Goal: Navigation & Orientation: Find specific page/section

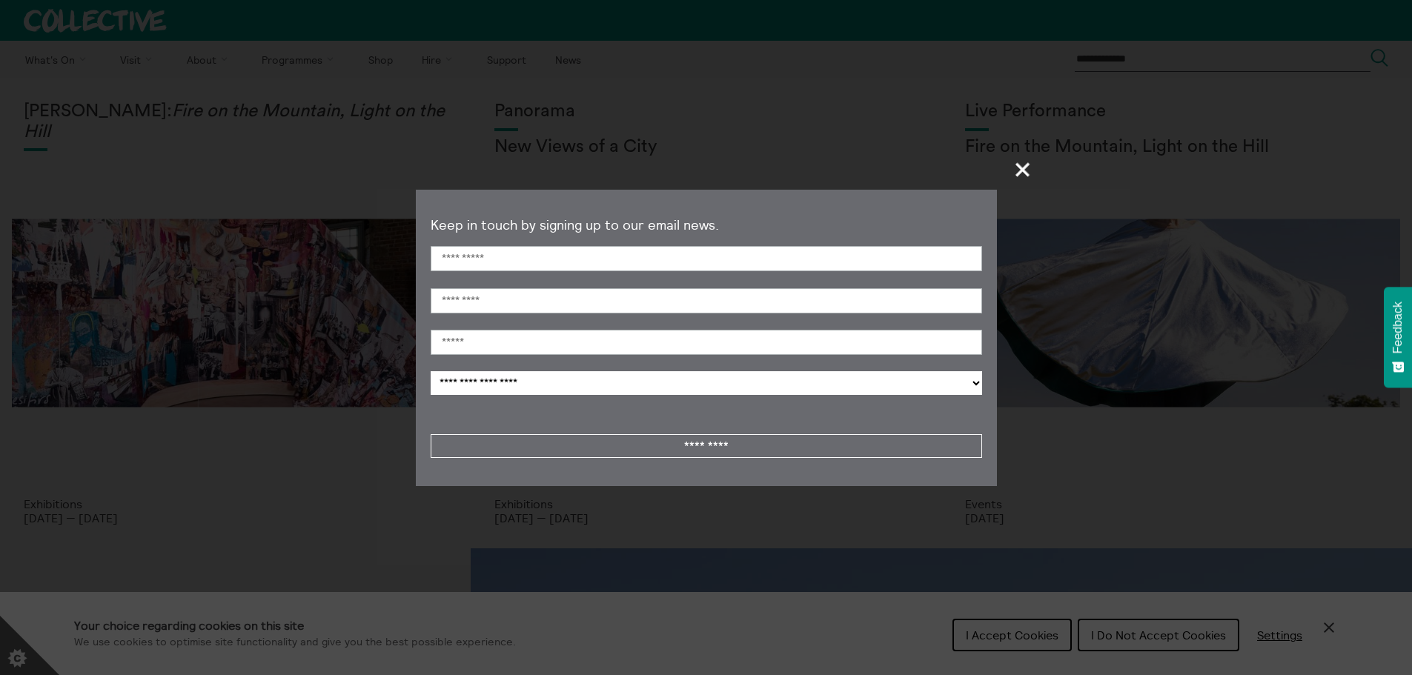
click at [1027, 165] on span "+" at bounding box center [1023, 169] width 44 height 44
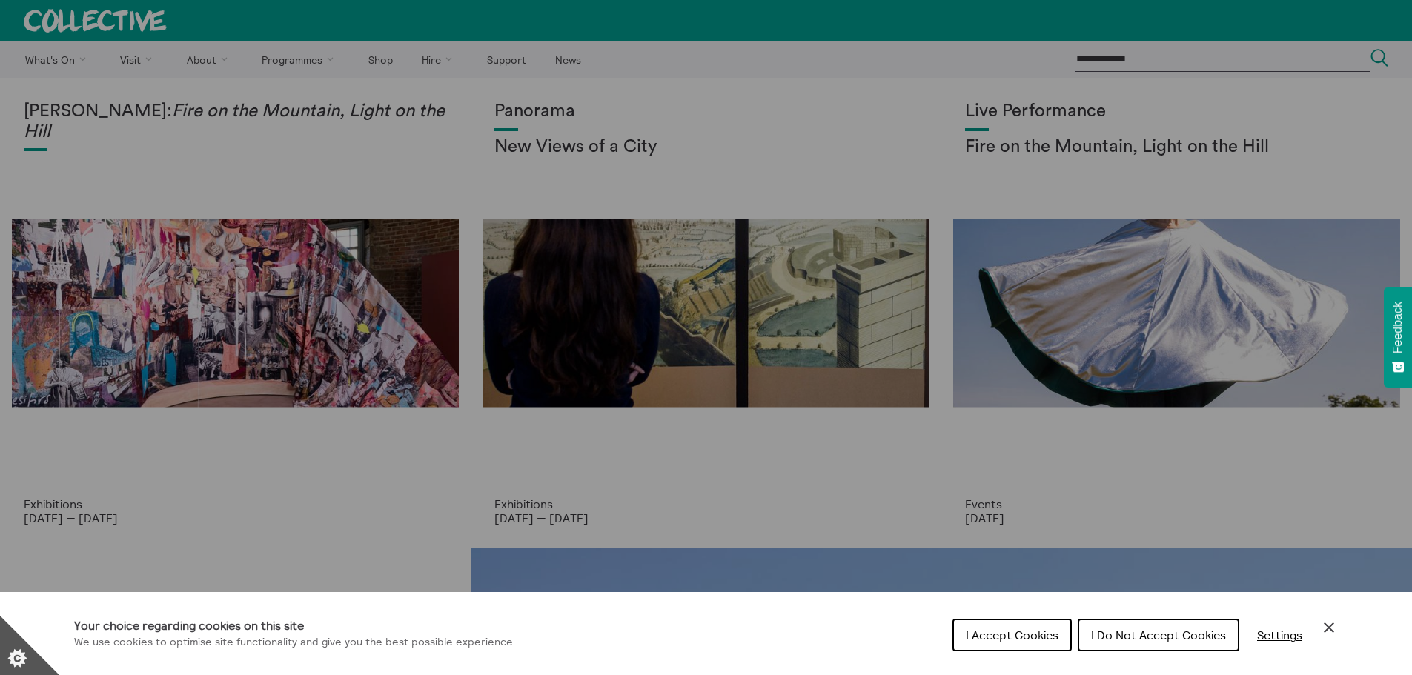
click at [1023, 631] on span "I Accept Cookies" at bounding box center [1012, 635] width 93 height 15
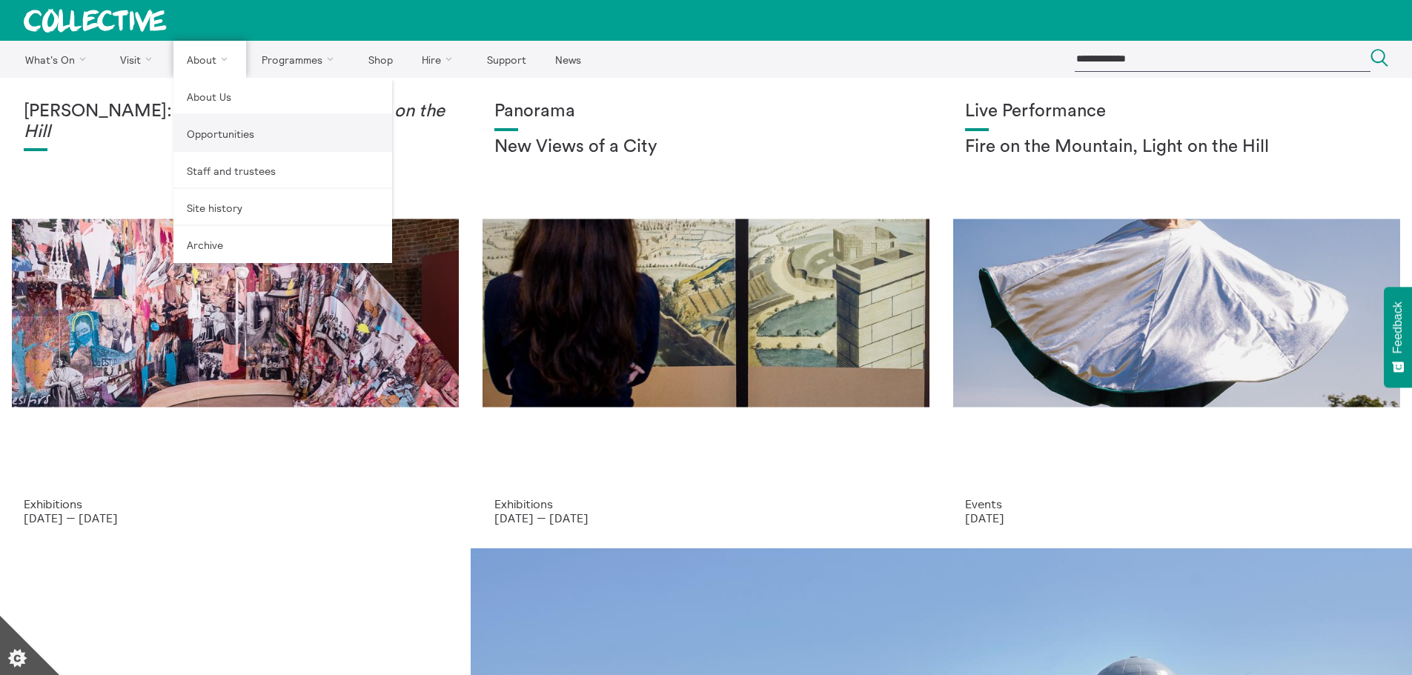
click at [211, 138] on link "Opportunities" at bounding box center [282, 133] width 219 height 37
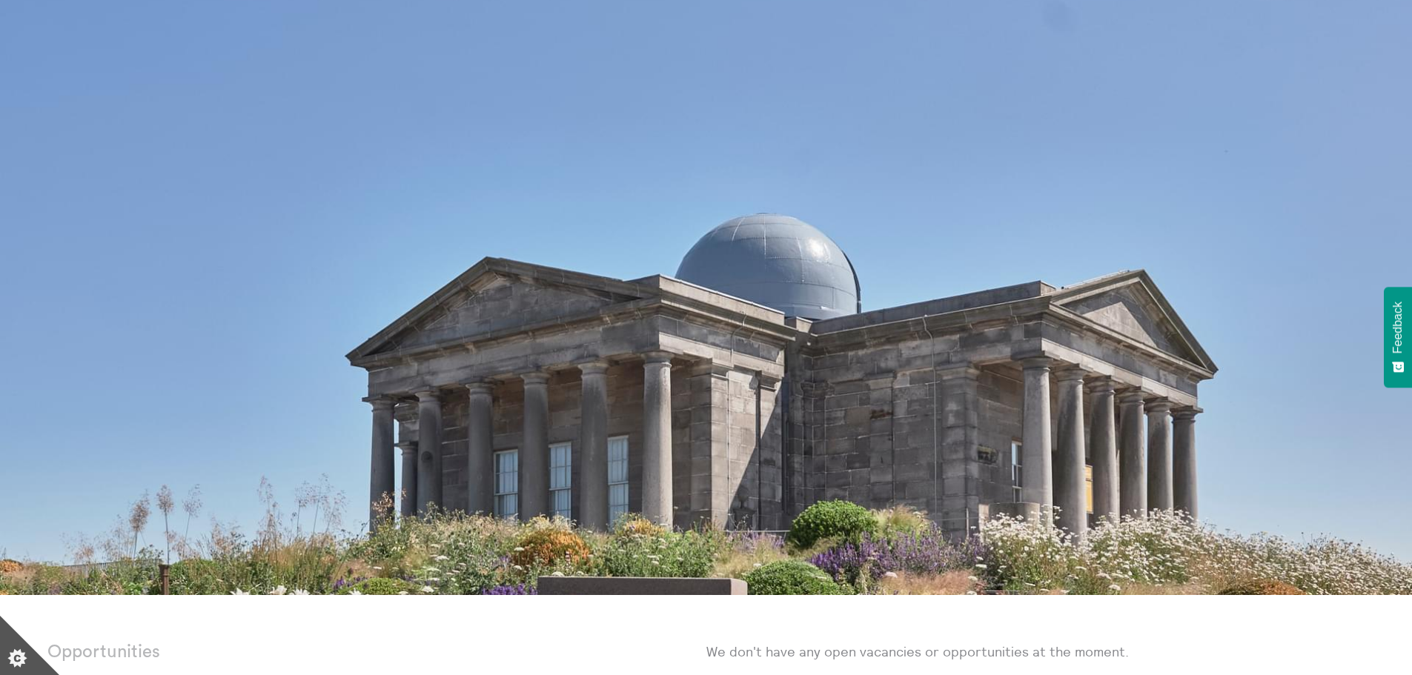
scroll to position [371, 0]
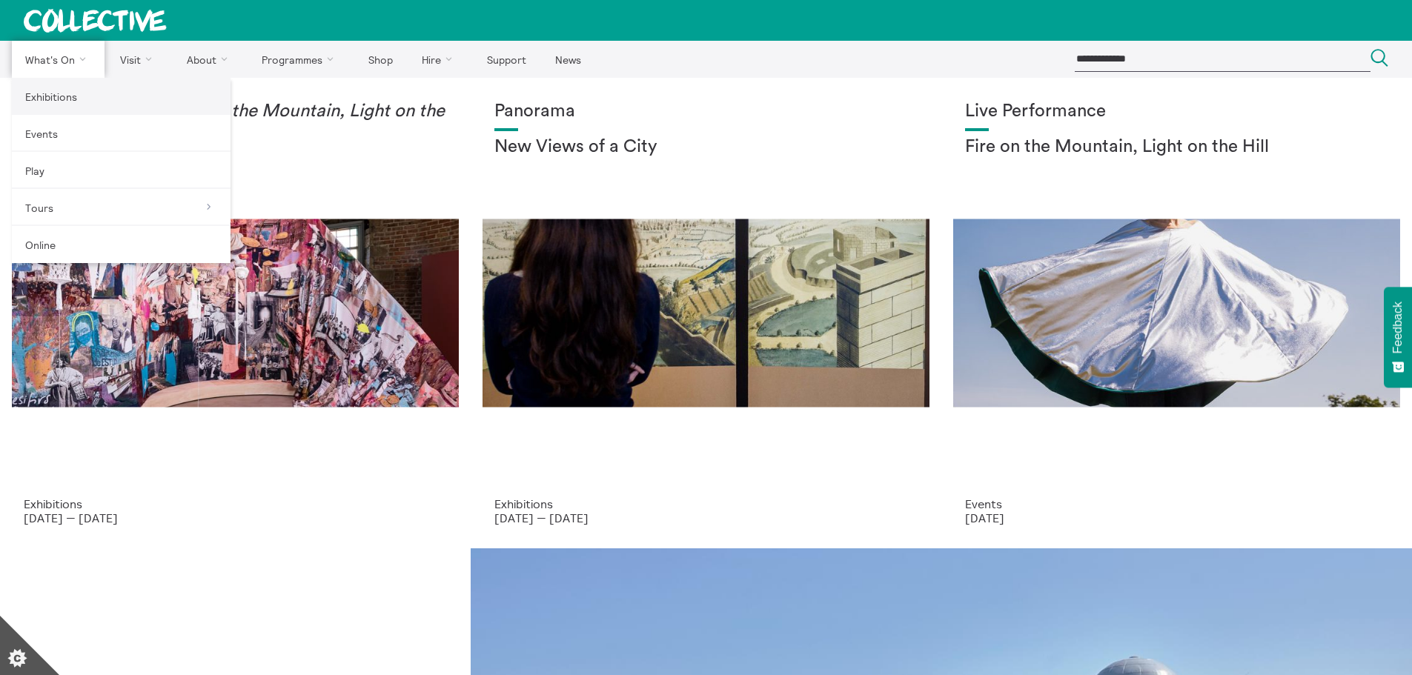
click at [78, 99] on link "Exhibitions" at bounding box center [121, 96] width 219 height 37
